Goal: Browse casually: Explore the website without a specific task or goal

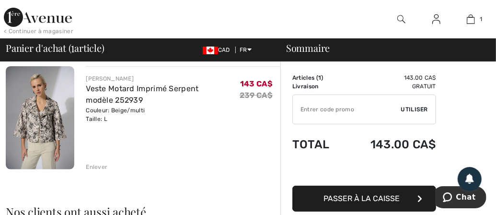
scroll to position [81, 0]
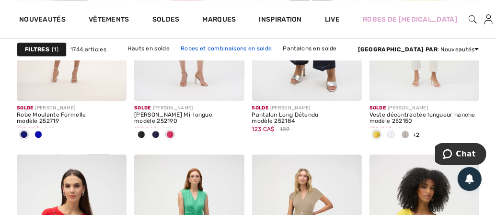
scroll to position [3309, 0]
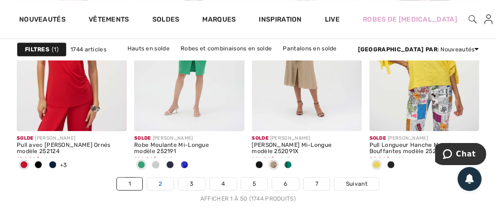
click at [162, 180] on link "2" at bounding box center [160, 183] width 26 height 12
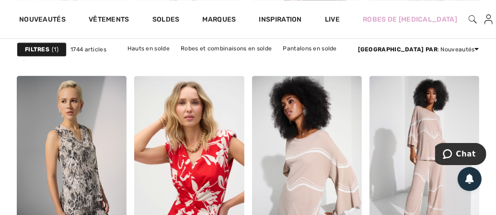
scroll to position [3387, 0]
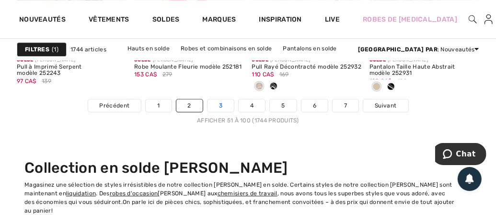
click at [222, 102] on link "3" at bounding box center [221, 105] width 26 height 12
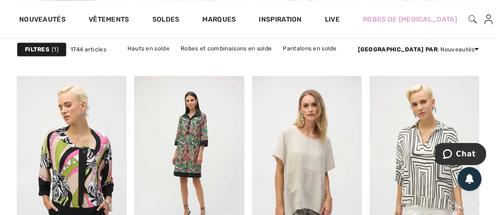
scroll to position [3387, 0]
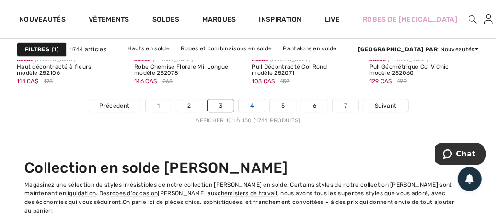
click at [251, 102] on link "4" at bounding box center [252, 105] width 26 height 12
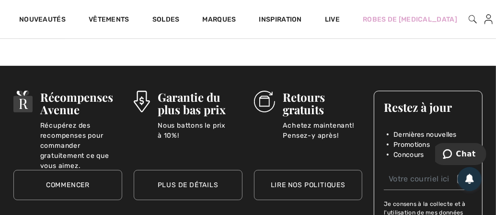
scroll to position [3387, 0]
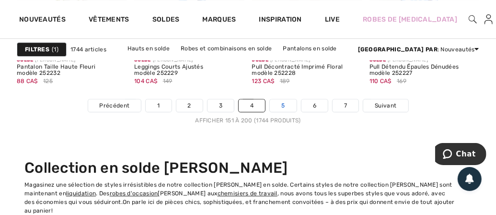
click at [285, 102] on link "5" at bounding box center [283, 105] width 26 height 12
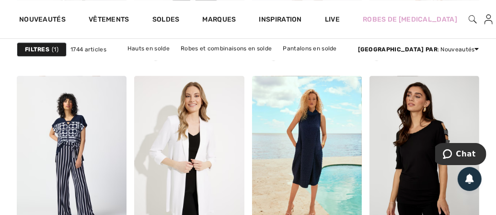
scroll to position [3387, 0]
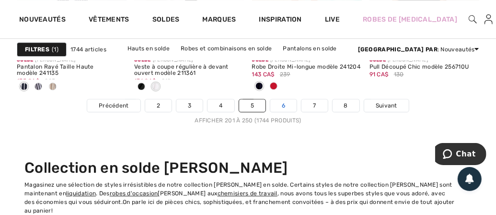
click at [283, 99] on link "6" at bounding box center [283, 105] width 26 height 12
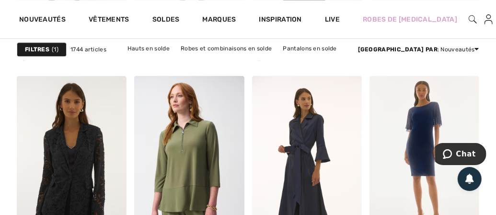
scroll to position [3387, 0]
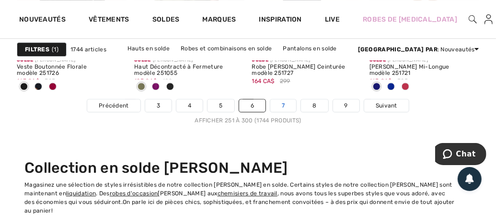
click at [283, 104] on link "7" at bounding box center [283, 105] width 26 height 12
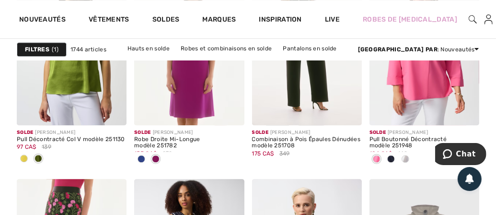
scroll to position [3285, 0]
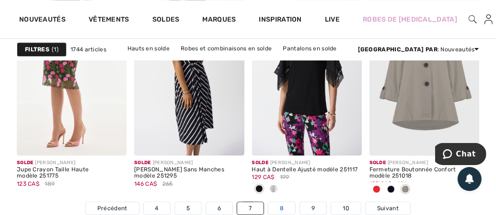
click at [280, 202] on link "8" at bounding box center [282, 208] width 27 height 12
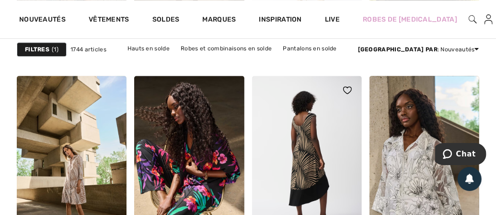
scroll to position [3387, 0]
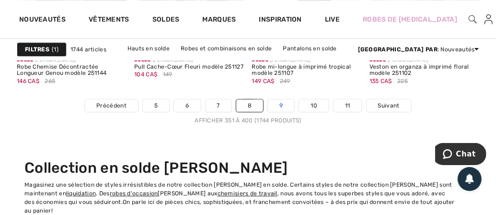
click at [278, 103] on link "9" at bounding box center [281, 105] width 26 height 12
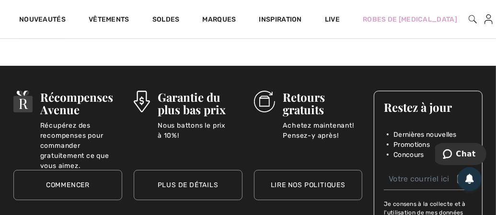
scroll to position [3387, 0]
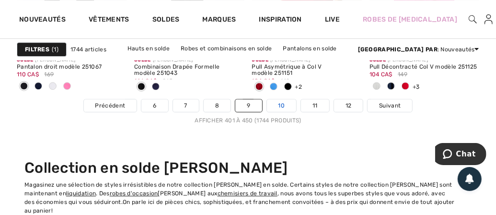
click at [282, 103] on link "10" at bounding box center [282, 105] width 30 height 12
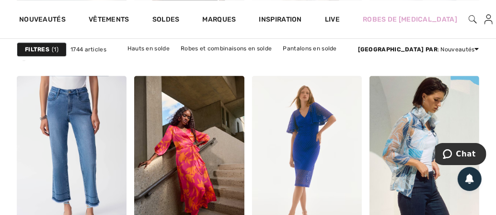
scroll to position [3387, 0]
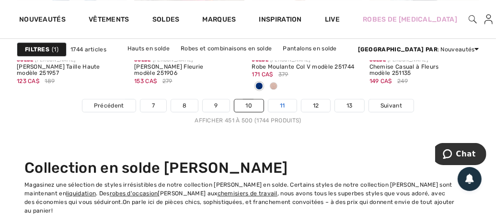
click at [281, 100] on link "11" at bounding box center [283, 105] width 28 height 12
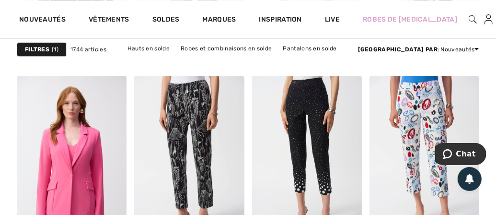
scroll to position [3387, 0]
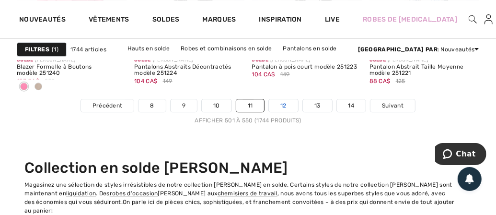
click at [283, 101] on link "12" at bounding box center [283, 105] width 29 height 12
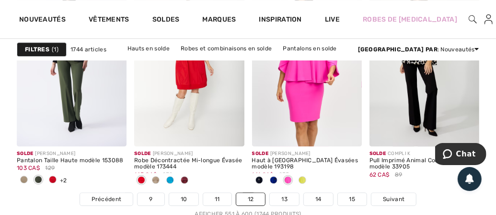
scroll to position [3387, 0]
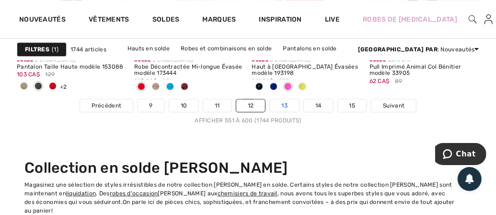
click at [288, 102] on link "13" at bounding box center [284, 105] width 29 height 12
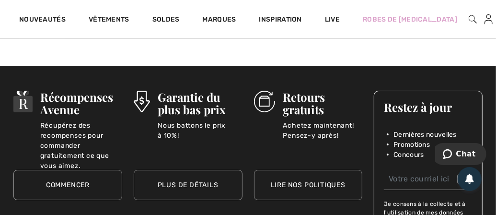
scroll to position [3387, 0]
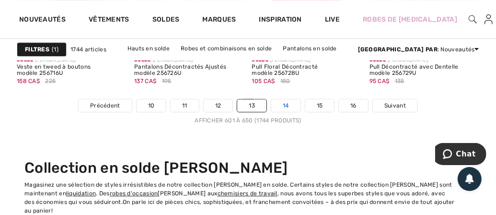
click at [292, 101] on link "14" at bounding box center [285, 105] width 29 height 12
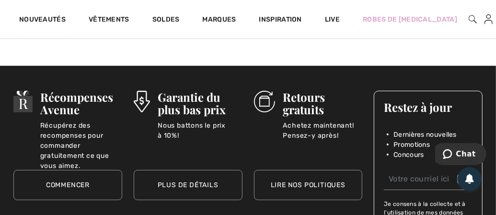
scroll to position [3387, 0]
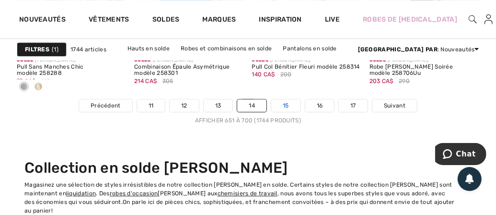
click at [287, 102] on link "15" at bounding box center [285, 105] width 29 height 12
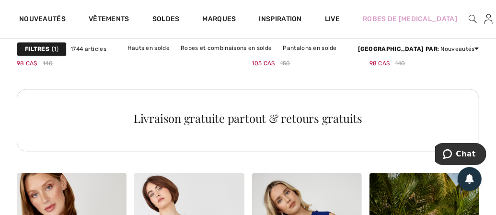
scroll to position [752, 0]
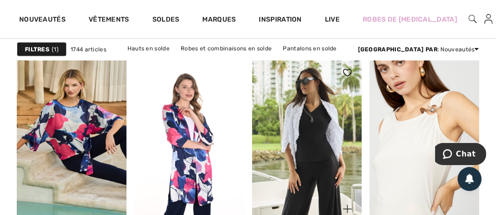
click at [316, 102] on img at bounding box center [307, 141] width 110 height 165
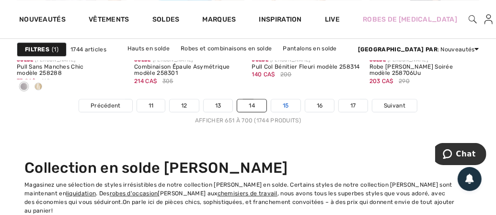
click at [289, 101] on link "15" at bounding box center [285, 105] width 29 height 12
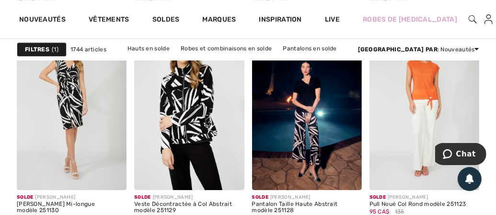
scroll to position [3387, 0]
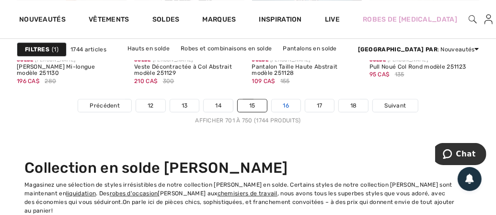
click at [284, 99] on link "16" at bounding box center [286, 105] width 29 height 12
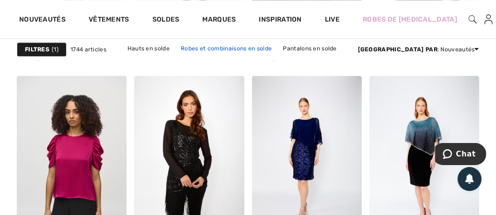
scroll to position [3387, 0]
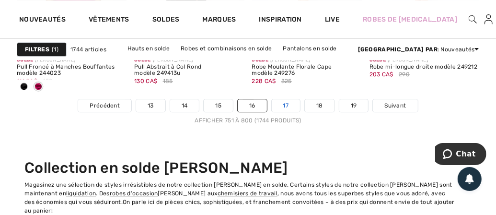
click at [285, 101] on link "17" at bounding box center [286, 105] width 29 height 12
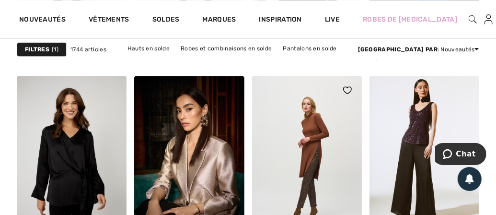
scroll to position [3387, 0]
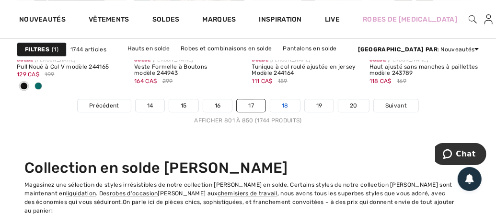
click at [289, 103] on link "18" at bounding box center [285, 105] width 30 height 12
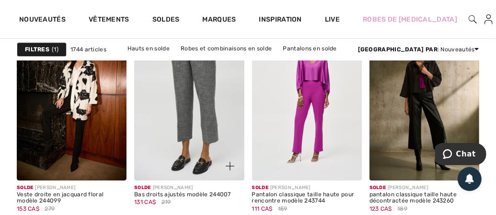
scroll to position [3387, 0]
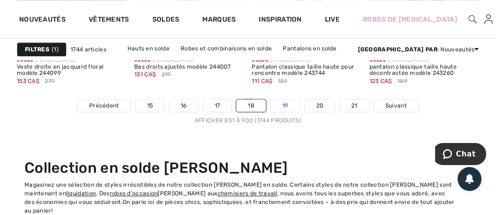
click at [287, 102] on link "19" at bounding box center [285, 105] width 29 height 12
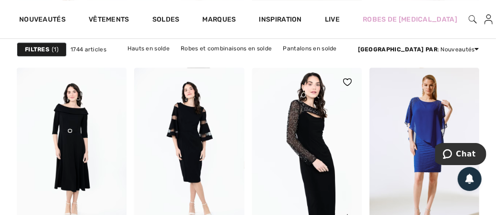
scroll to position [3396, 0]
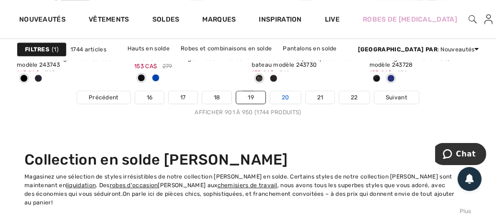
click at [289, 94] on link "20" at bounding box center [285, 97] width 31 height 12
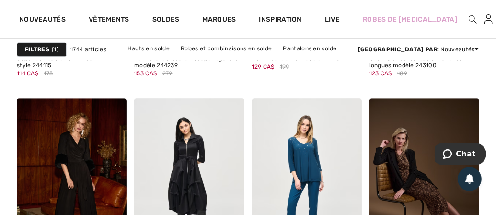
scroll to position [3387, 0]
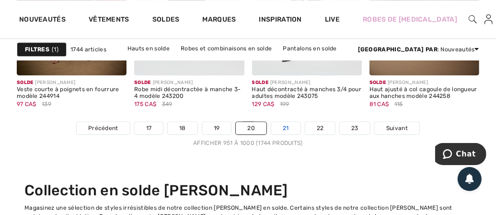
click at [289, 122] on link "21" at bounding box center [285, 128] width 29 height 12
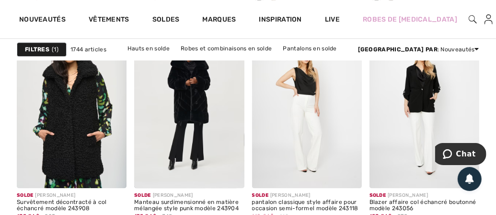
scroll to position [3386, 0]
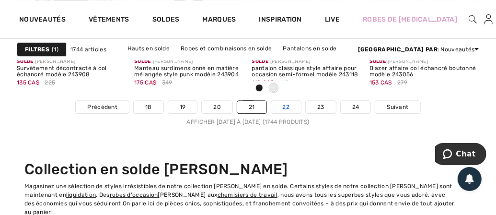
click at [289, 106] on link "22" at bounding box center [286, 107] width 30 height 12
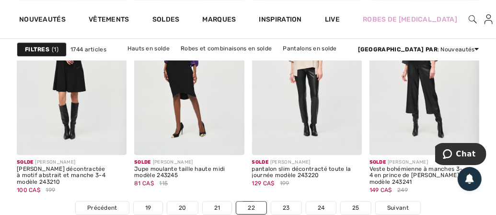
scroll to position [3291, 0]
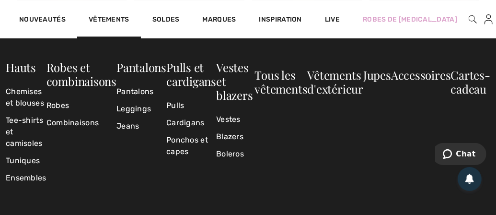
click at [51, 14] on div "Nouveautés" at bounding box center [43, 19] width 70 height 38
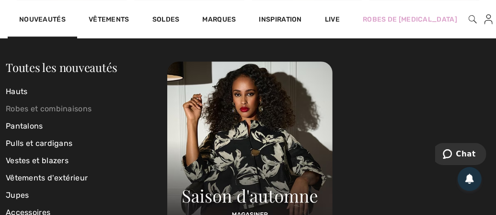
click at [27, 105] on link "Robes et combinaisons" at bounding box center [87, 108] width 162 height 17
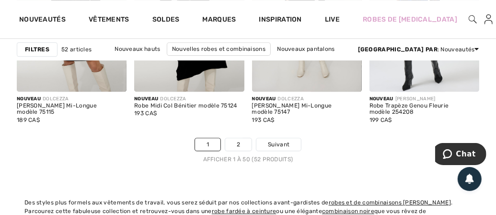
scroll to position [3340, 0]
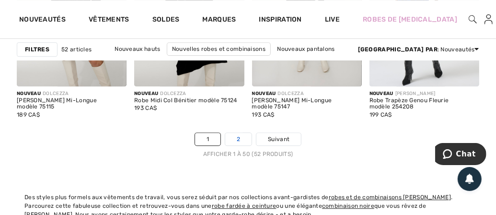
click at [245, 135] on link "2" at bounding box center [238, 139] width 26 height 12
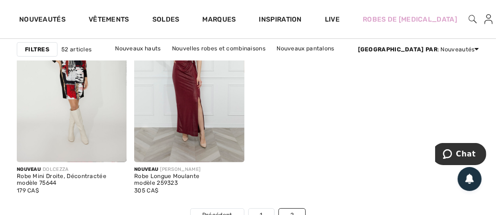
scroll to position [155, 0]
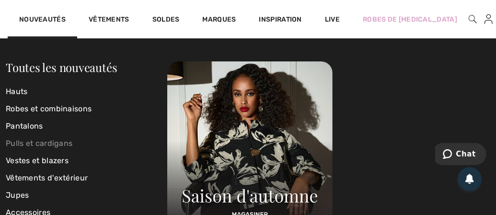
click at [37, 139] on link "Pulls et cardigans" at bounding box center [87, 143] width 162 height 17
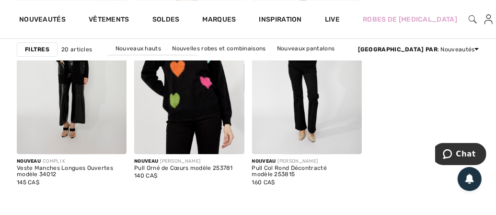
scroll to position [1388, 0]
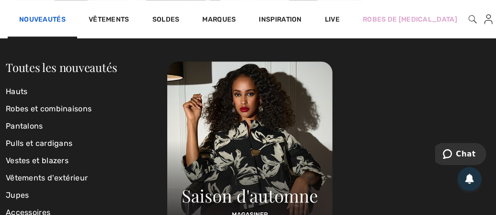
click at [56, 18] on link "Nouveautés" at bounding box center [42, 20] width 47 height 10
click at [32, 155] on link "Vestes et blazers" at bounding box center [87, 160] width 162 height 17
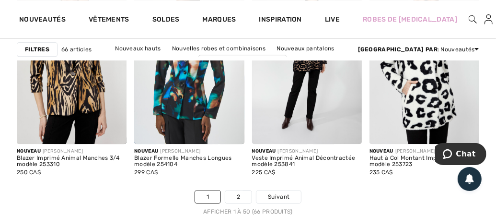
scroll to position [3404, 0]
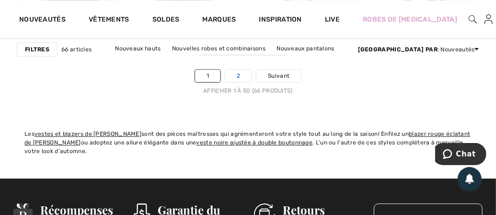
click at [247, 73] on link "2" at bounding box center [238, 76] width 26 height 12
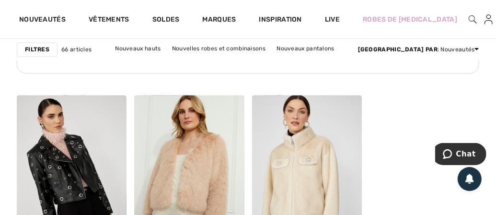
scroll to position [1194, 0]
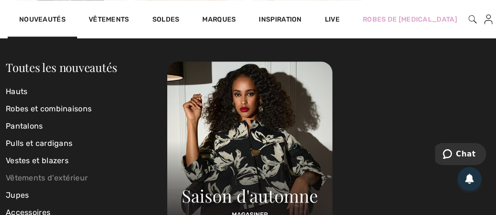
click at [31, 175] on link "Vêtements d'extérieur" at bounding box center [87, 177] width 162 height 17
click at [26, 89] on link "Hauts" at bounding box center [87, 91] width 162 height 17
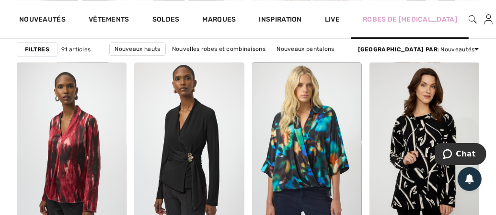
scroll to position [3387, 0]
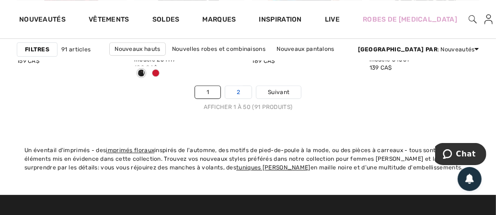
click at [238, 86] on link "2" at bounding box center [238, 92] width 26 height 12
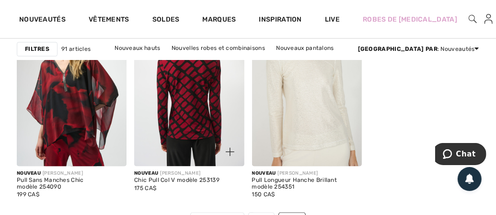
scroll to position [2635, 0]
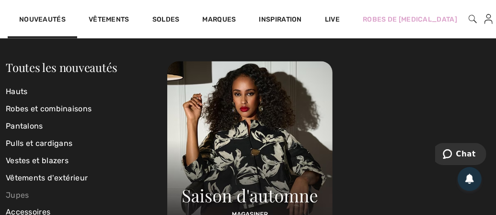
click at [17, 191] on link "Jupes" at bounding box center [87, 195] width 162 height 17
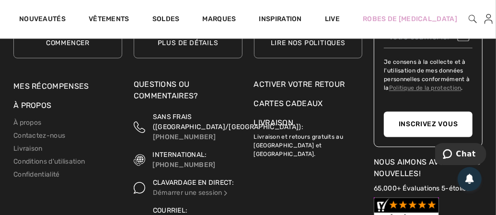
scroll to position [1082, 0]
